Goal: Transaction & Acquisition: Purchase product/service

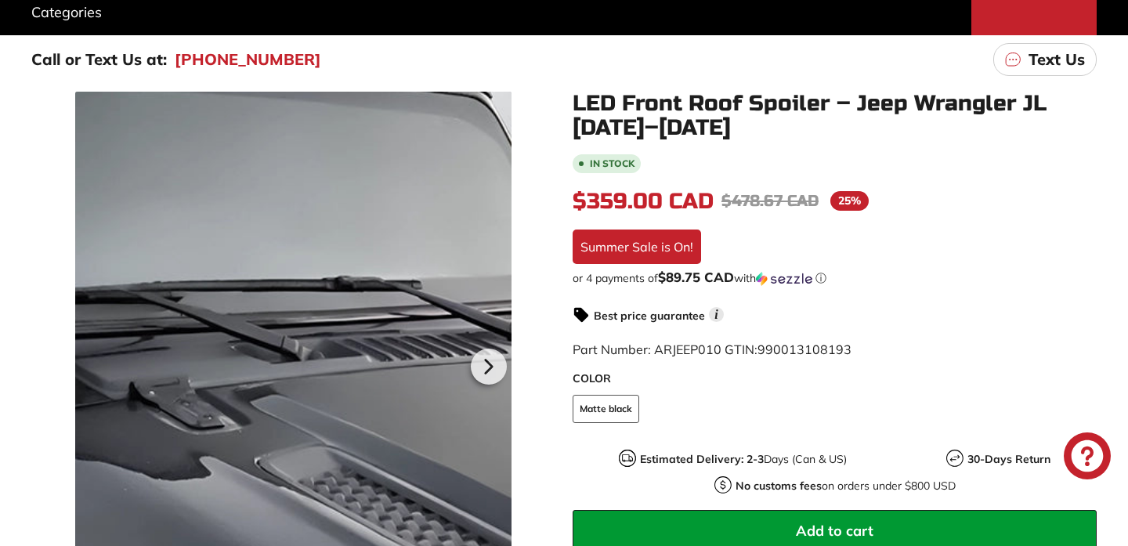
scroll to position [224, 0]
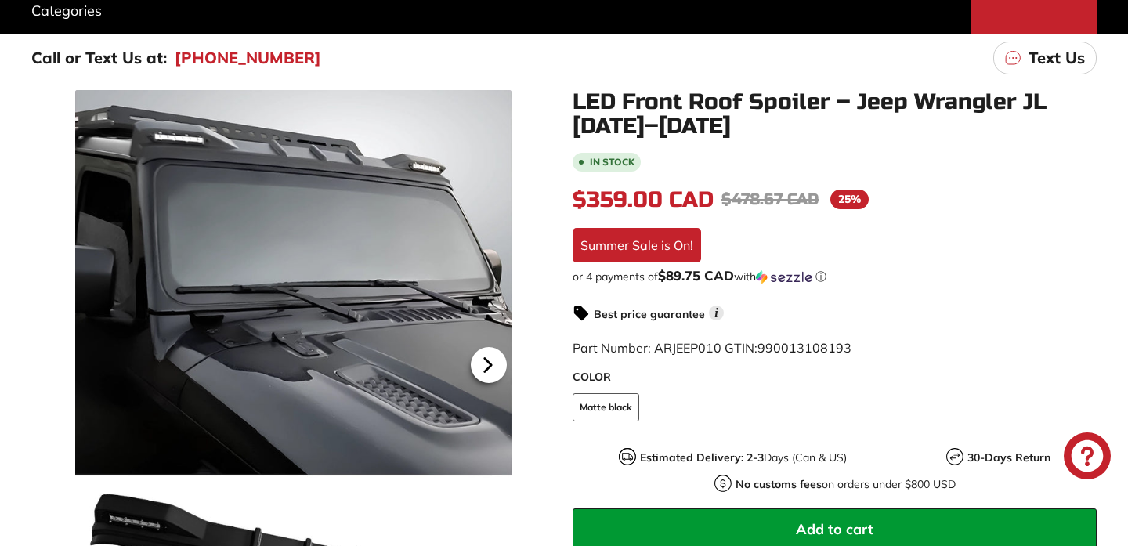
click at [489, 364] on icon at bounding box center [487, 365] width 6 height 13
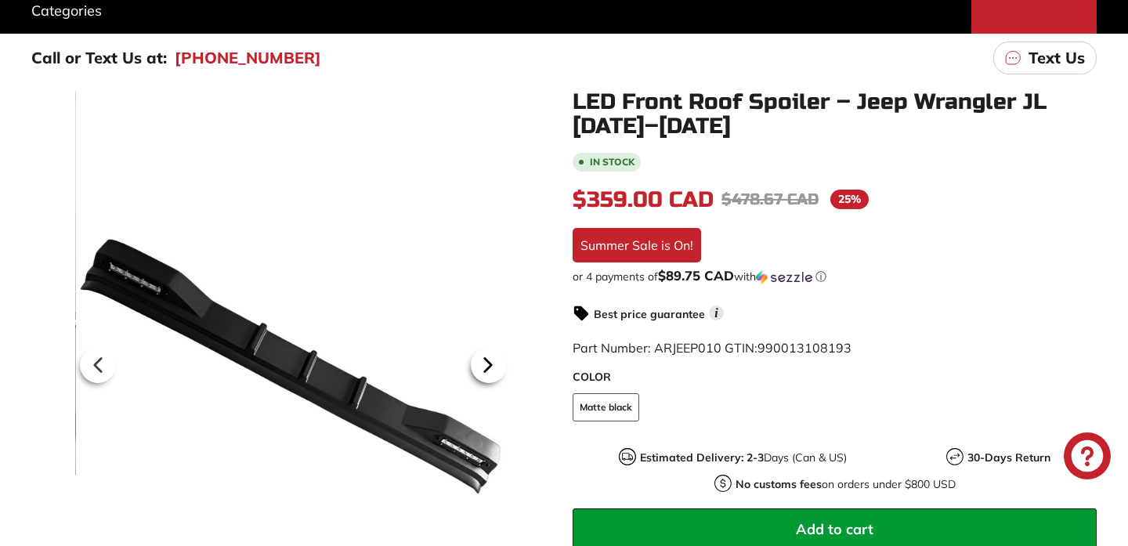
click at [489, 364] on icon at bounding box center [487, 365] width 6 height 13
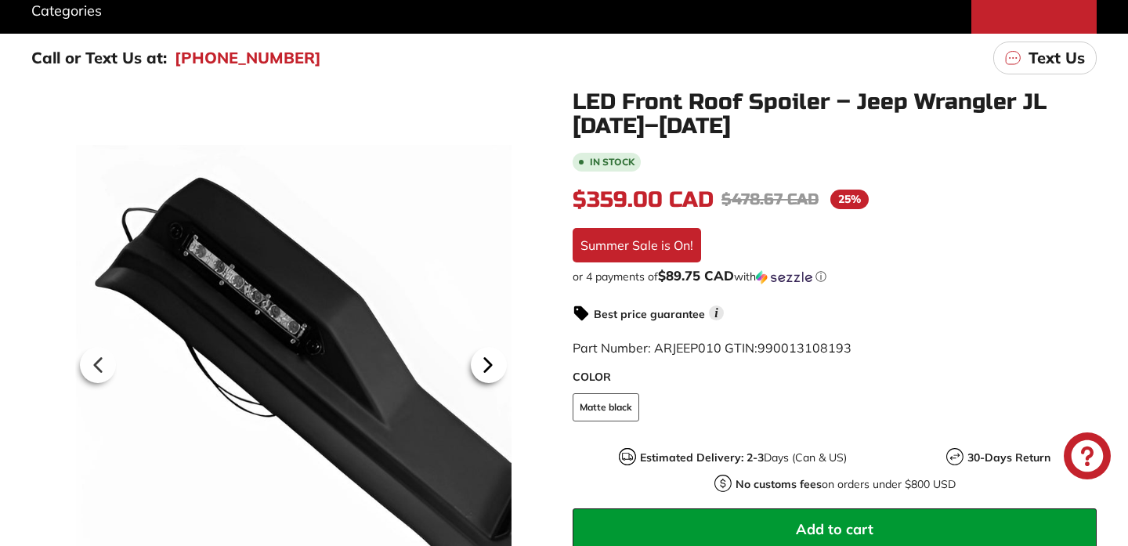
click at [489, 364] on icon at bounding box center [487, 365] width 6 height 13
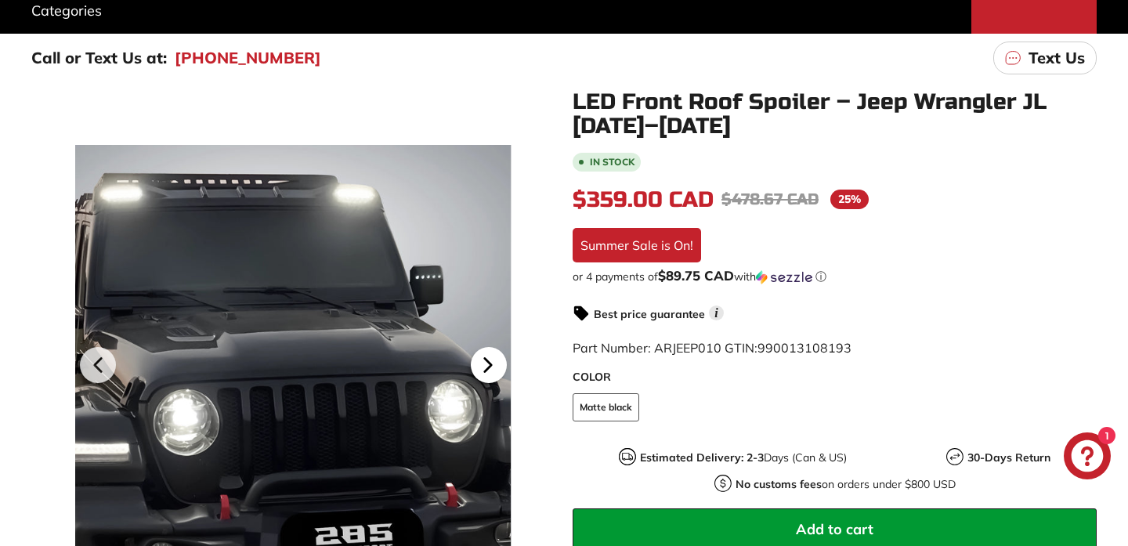
click at [489, 364] on icon at bounding box center [487, 365] width 6 height 13
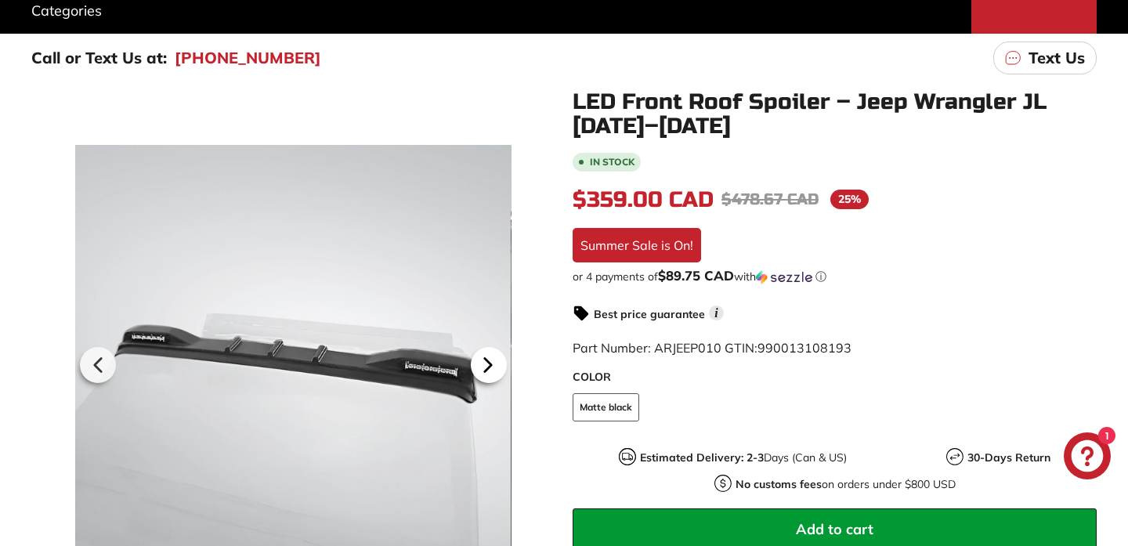
click at [489, 364] on icon at bounding box center [487, 365] width 6 height 13
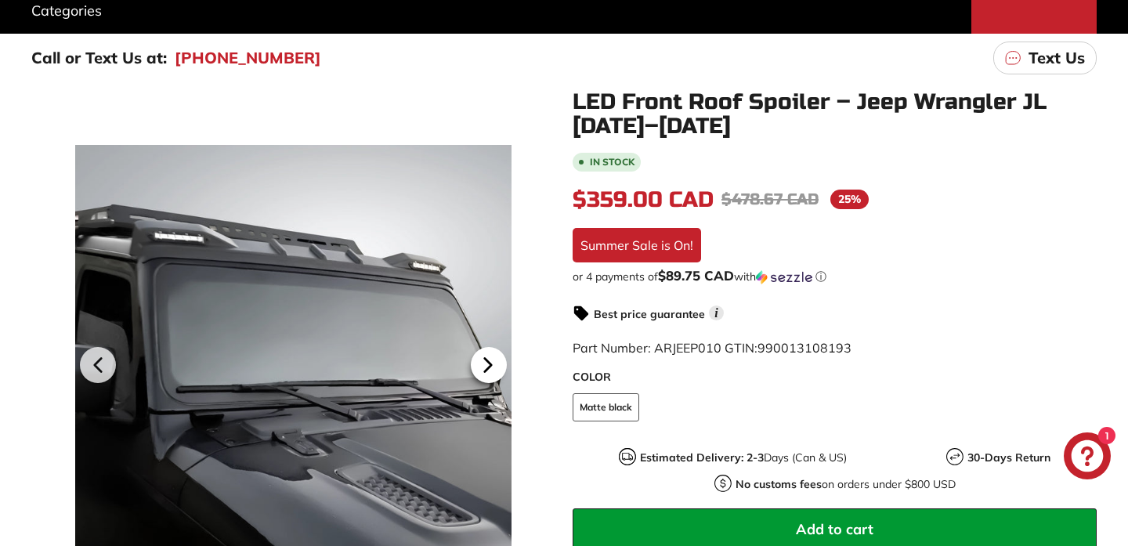
scroll to position [0, 139]
click at [489, 364] on icon at bounding box center [487, 365] width 6 height 13
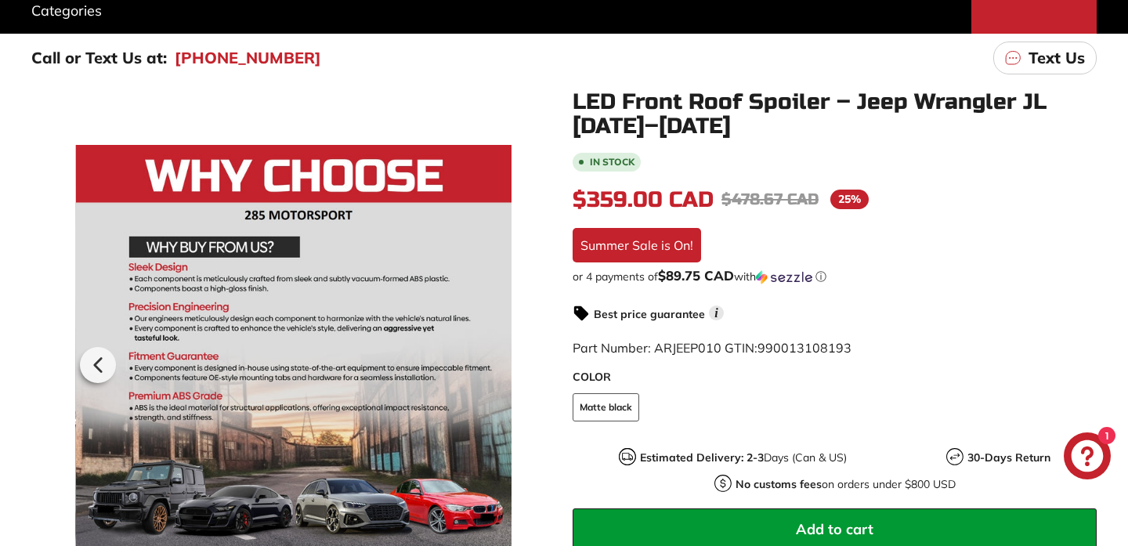
click at [489, 364] on div at bounding box center [293, 363] width 435 height 546
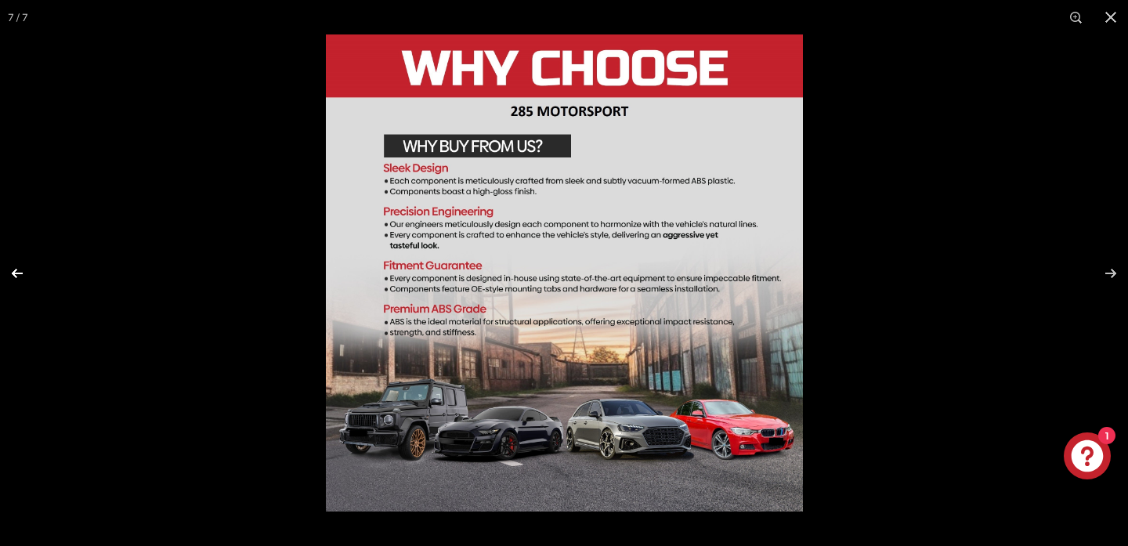
click at [20, 274] on button at bounding box center [27, 273] width 55 height 78
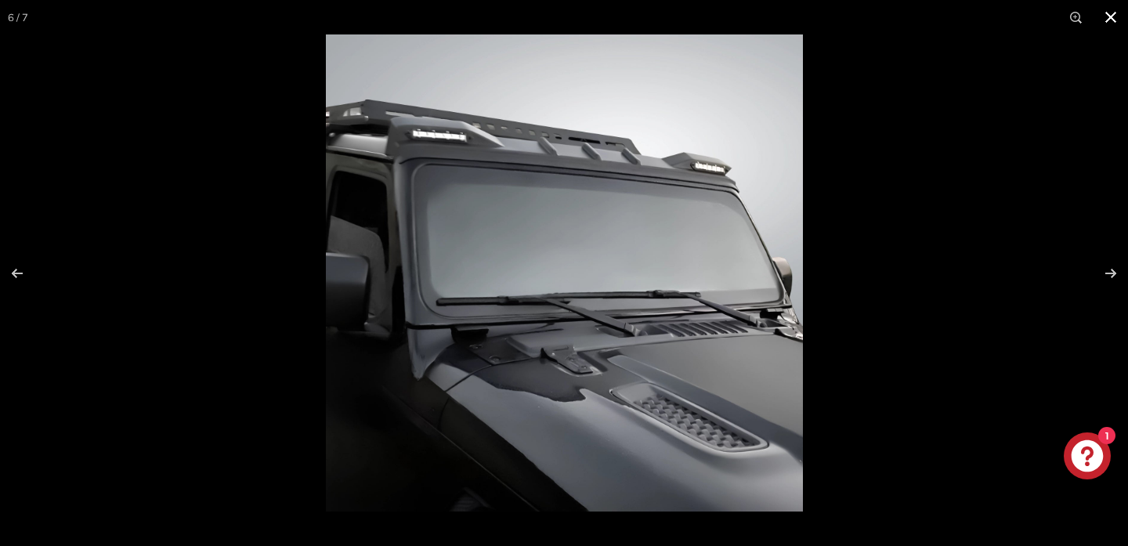
click at [233, 129] on div at bounding box center [564, 273] width 1128 height 546
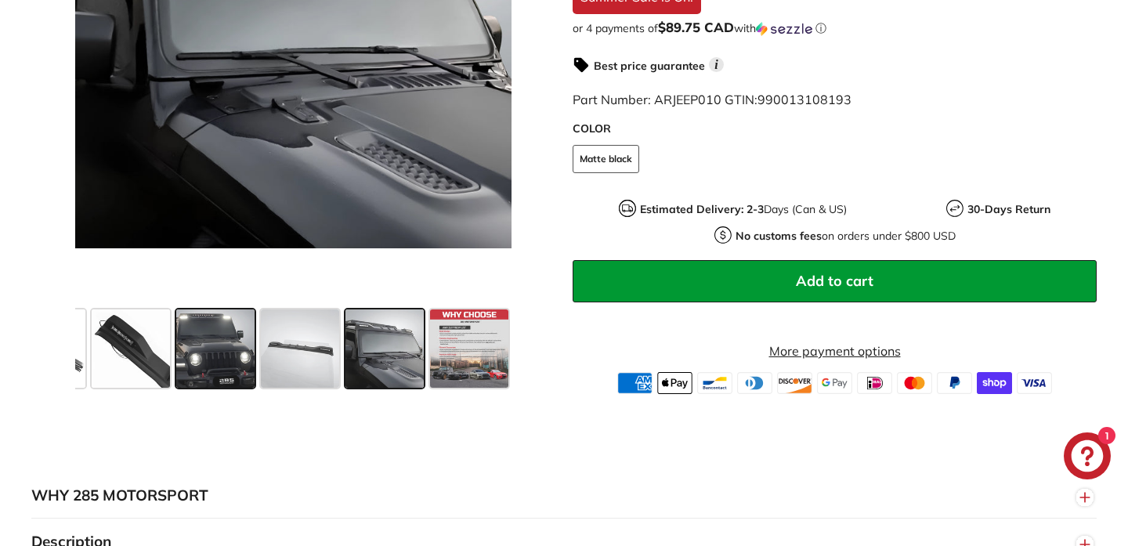
scroll to position [453, 0]
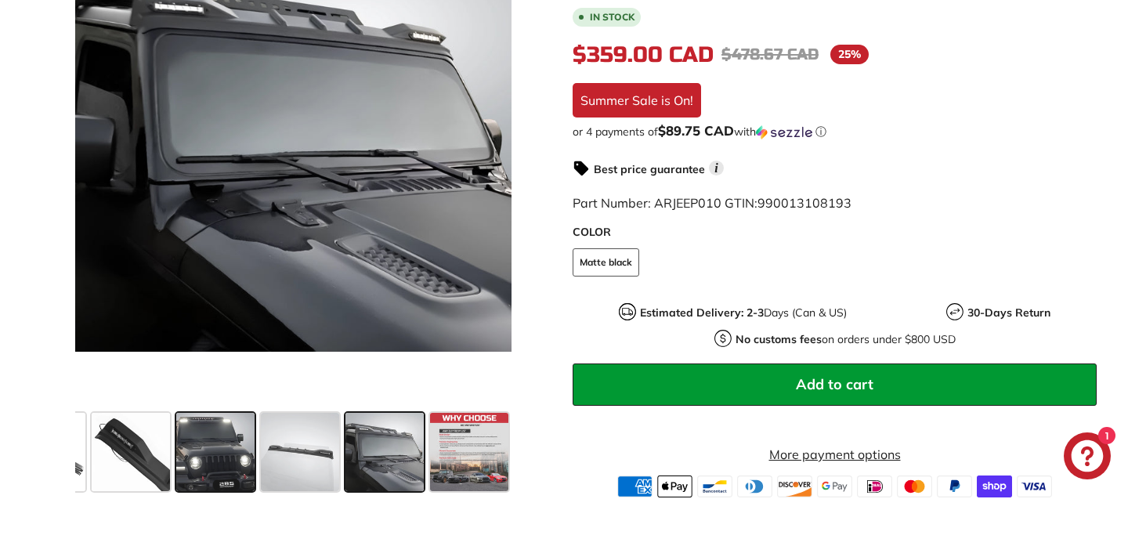
click at [225, 443] on span at bounding box center [215, 452] width 78 height 78
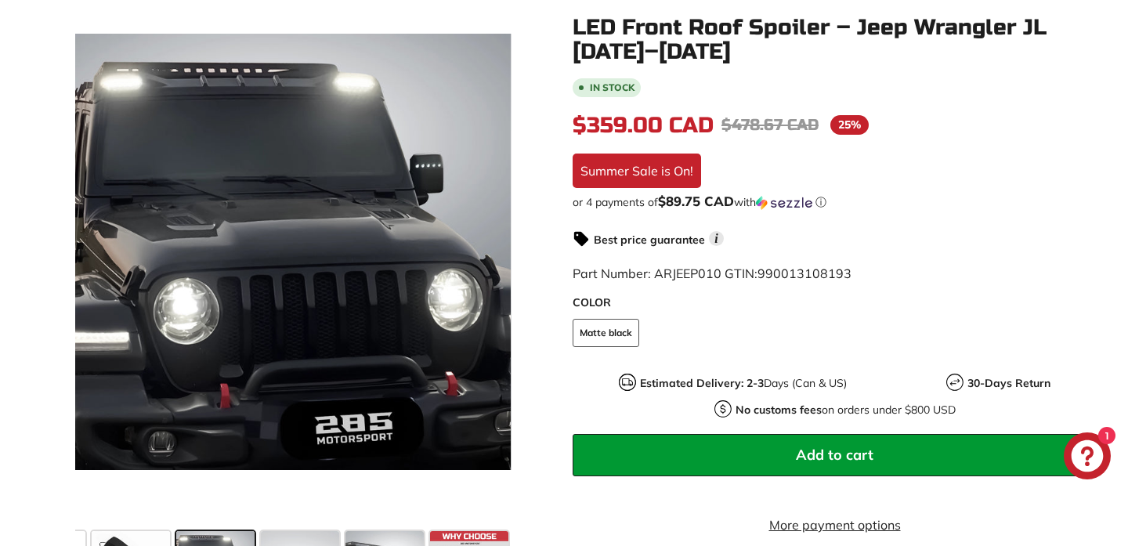
scroll to position [334, 0]
